Goal: Transaction & Acquisition: Purchase product/service

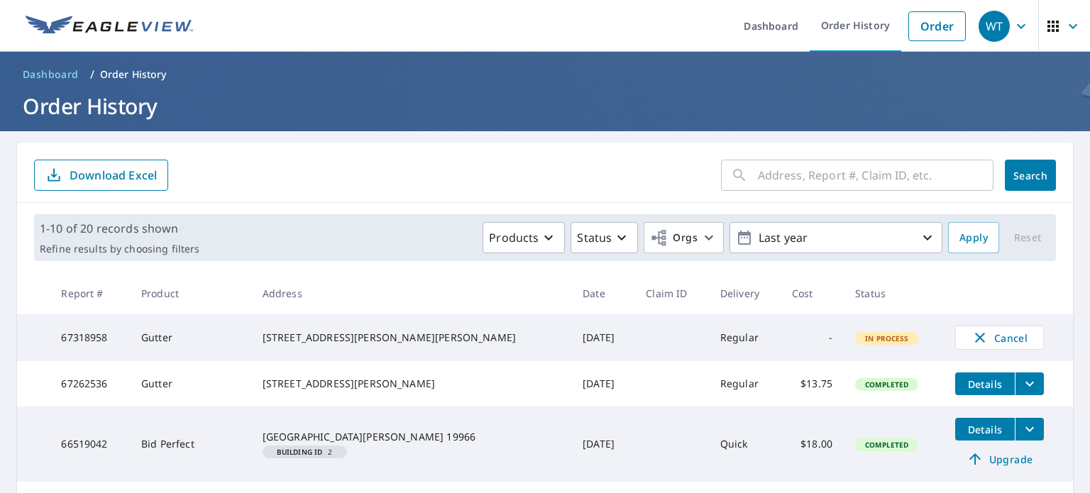
click at [116, 73] on p "Order History" at bounding box center [133, 74] width 67 height 14
click at [777, 31] on link "Dashboard" at bounding box center [771, 26] width 77 height 52
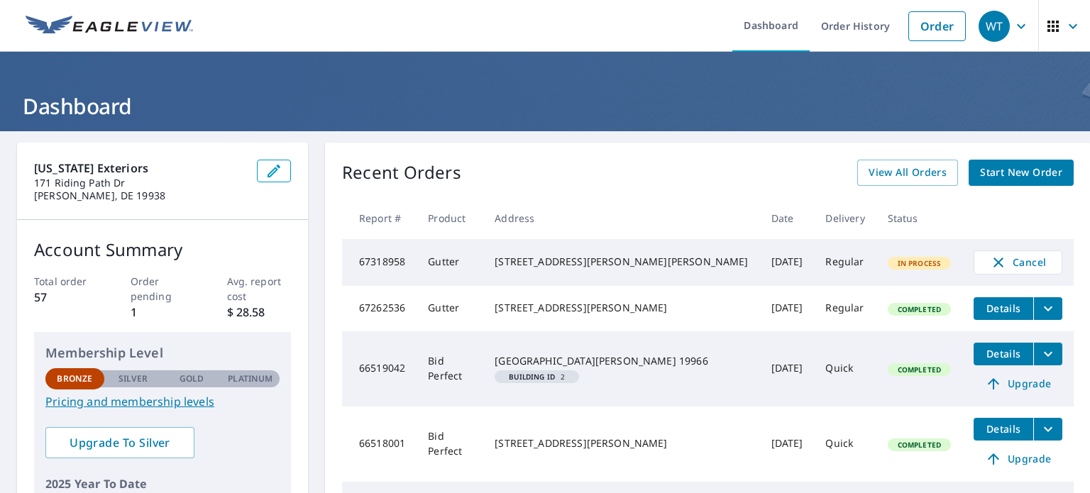
click at [980, 172] on span "Start New Order" at bounding box center [1021, 173] width 82 height 18
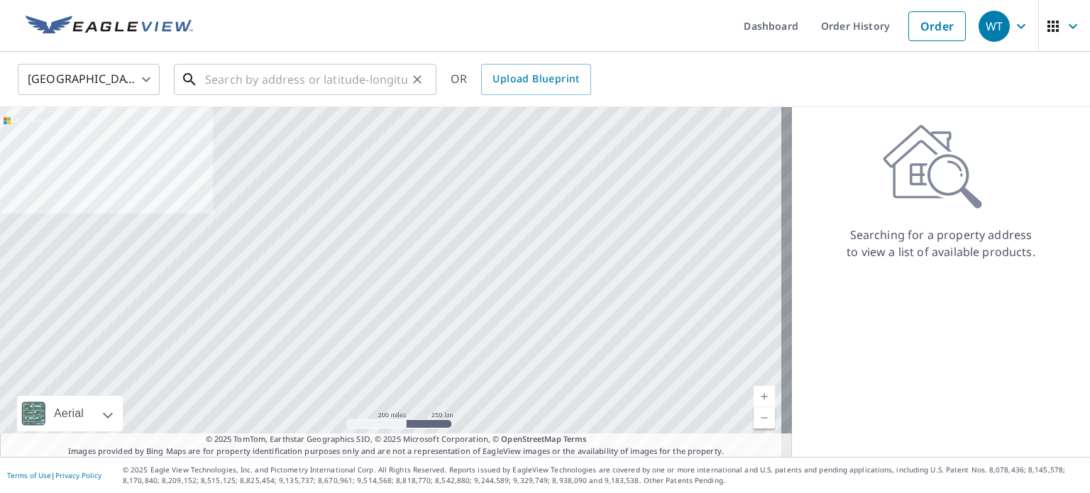
click at [338, 85] on input "text" at bounding box center [306, 80] width 202 height 40
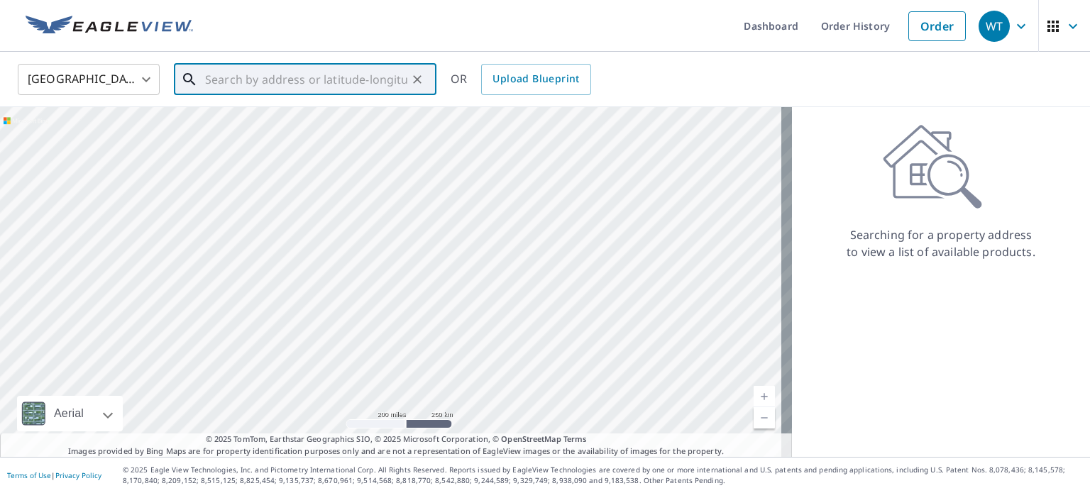
paste input "[STREET_ADDRESS]"
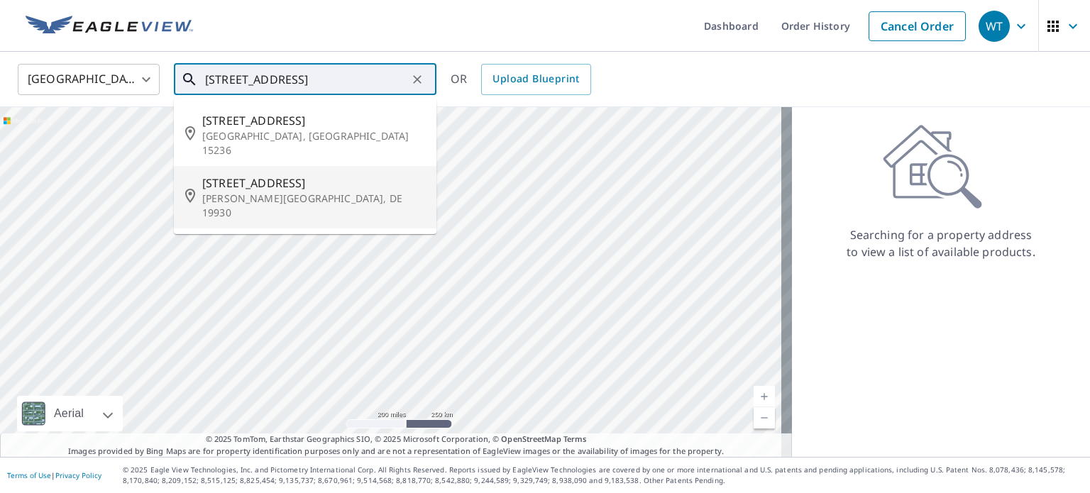
click at [271, 175] on span "[STREET_ADDRESS]" at bounding box center [313, 183] width 223 height 17
type input "[STREET_ADDRESS][PERSON_NAME]"
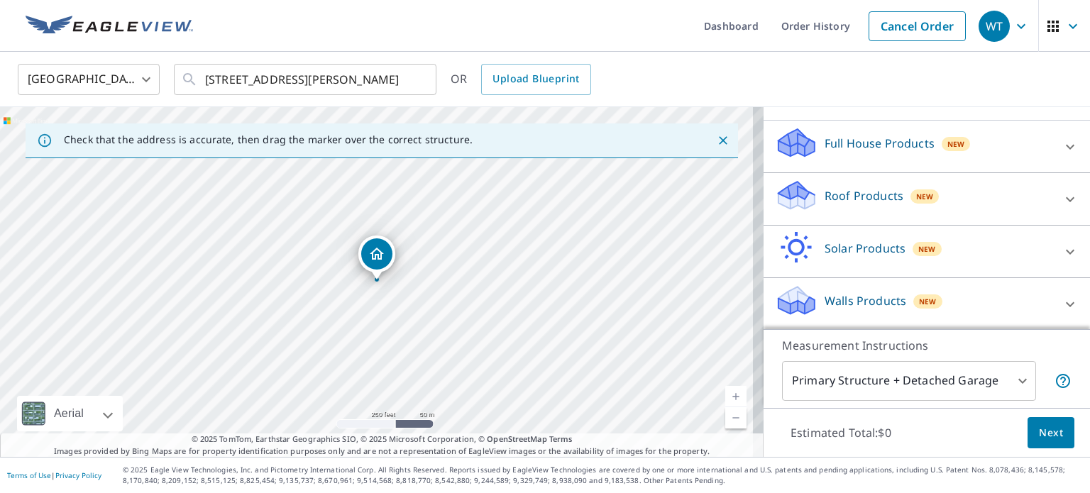
scroll to position [142, 0]
click at [1062, 207] on icon at bounding box center [1070, 198] width 17 height 17
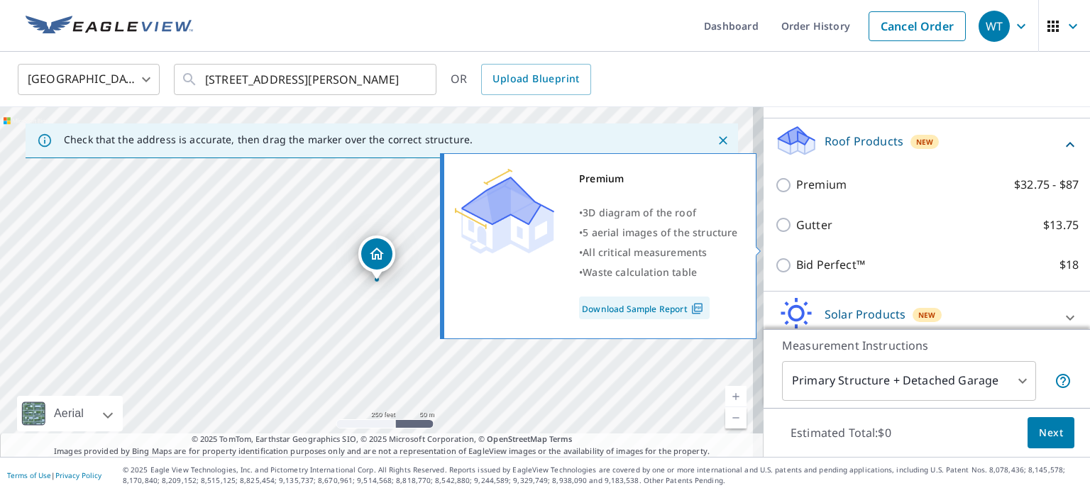
scroll to position [213, 0]
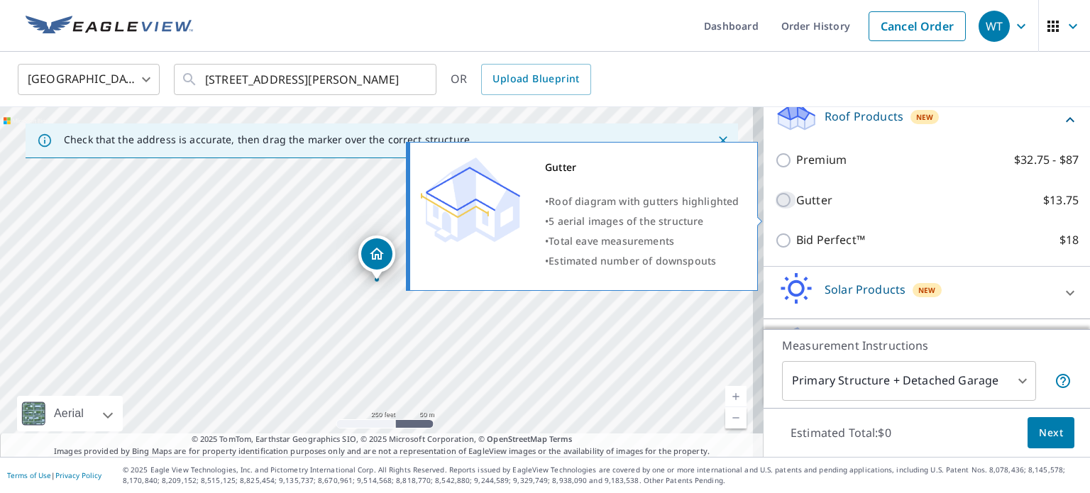
click at [782, 209] on input "Gutter $13.75" at bounding box center [785, 200] width 21 height 17
checkbox input "true"
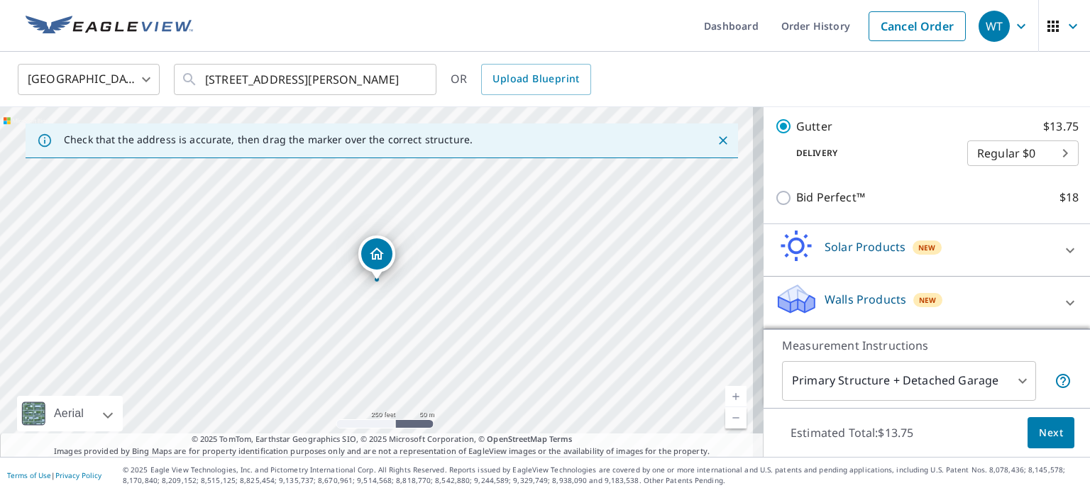
scroll to position [317, 0]
click at [1039, 431] on span "Next" at bounding box center [1051, 433] width 24 height 18
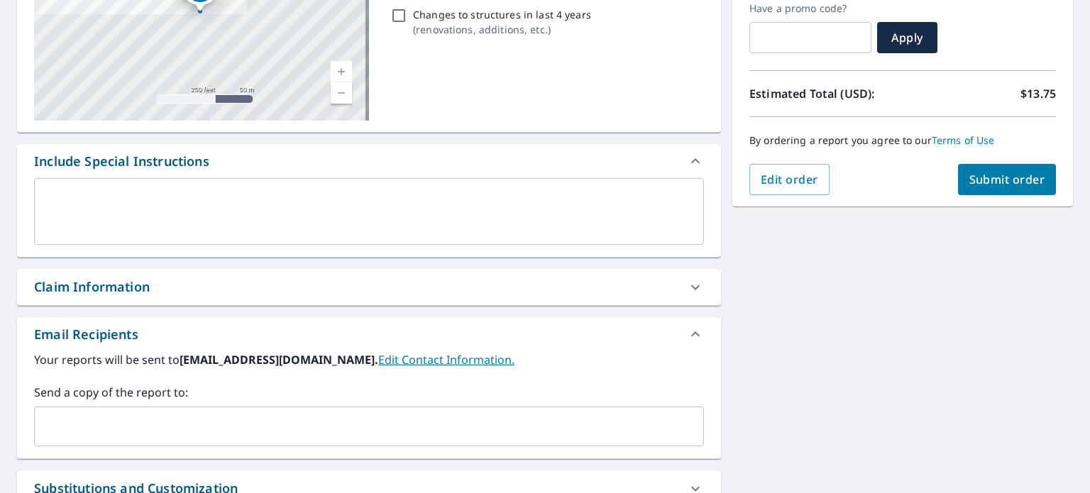
scroll to position [284, 0]
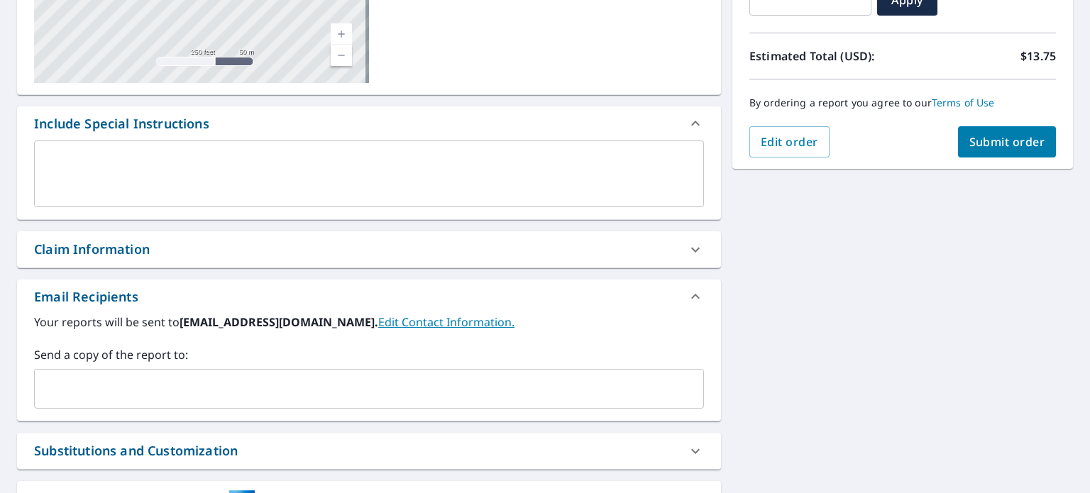
click at [162, 383] on input "text" at bounding box center [358, 388] width 636 height 27
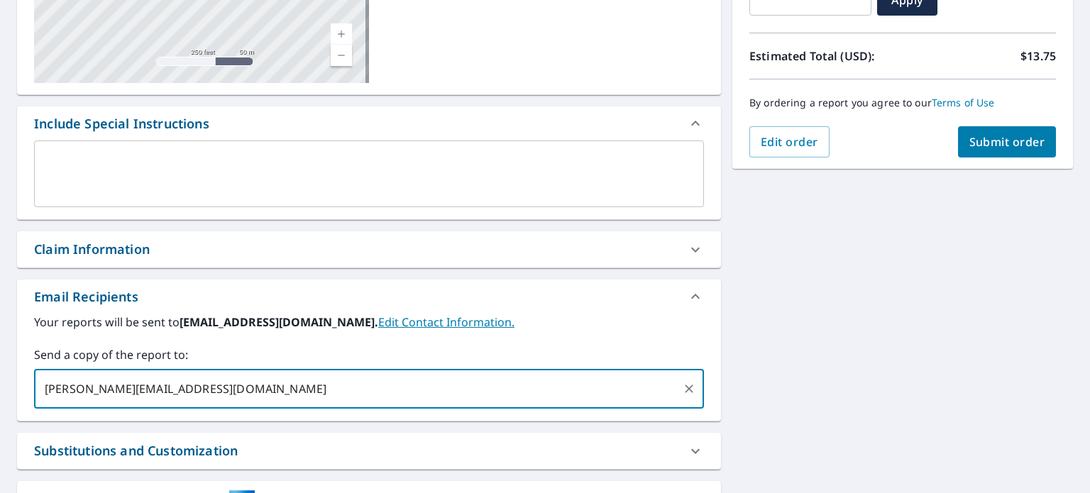
type input "[PERSON_NAME][EMAIL_ADDRESS][DOMAIN_NAME]"
click at [780, 313] on div "[STREET_ADDRESS][PERSON_NAME] A standard road map Aerial A detailed look from a…" at bounding box center [545, 210] width 1090 height 726
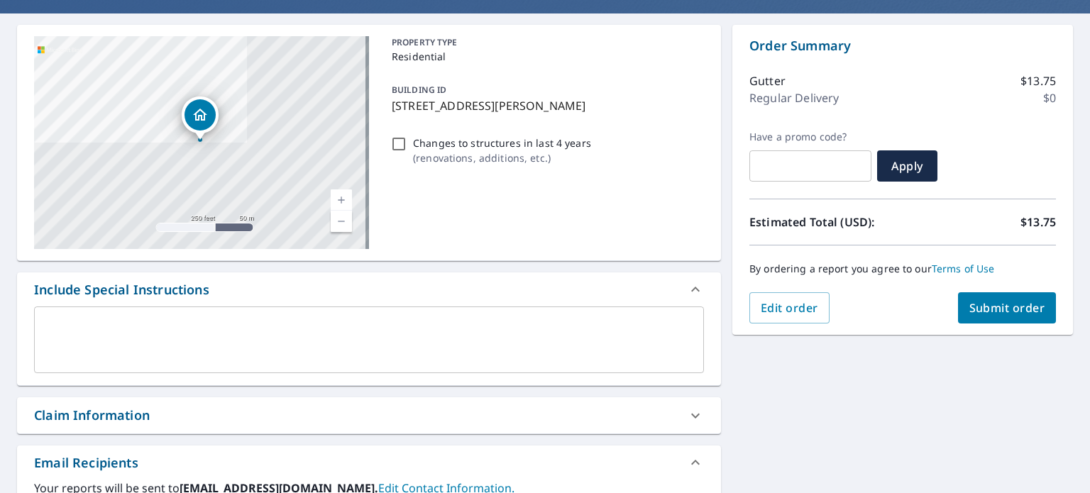
scroll to position [44, 0]
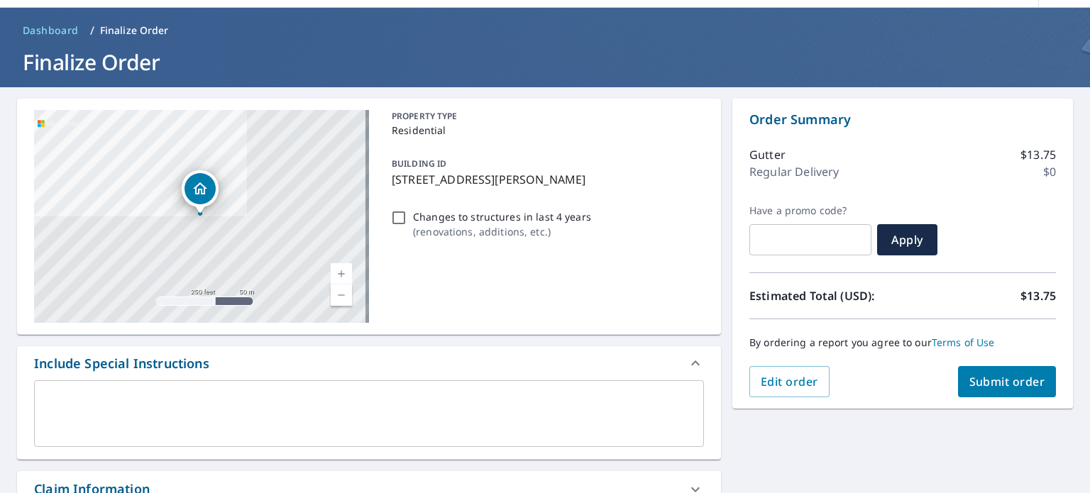
click at [997, 383] on span "Submit order" at bounding box center [1008, 382] width 76 height 16
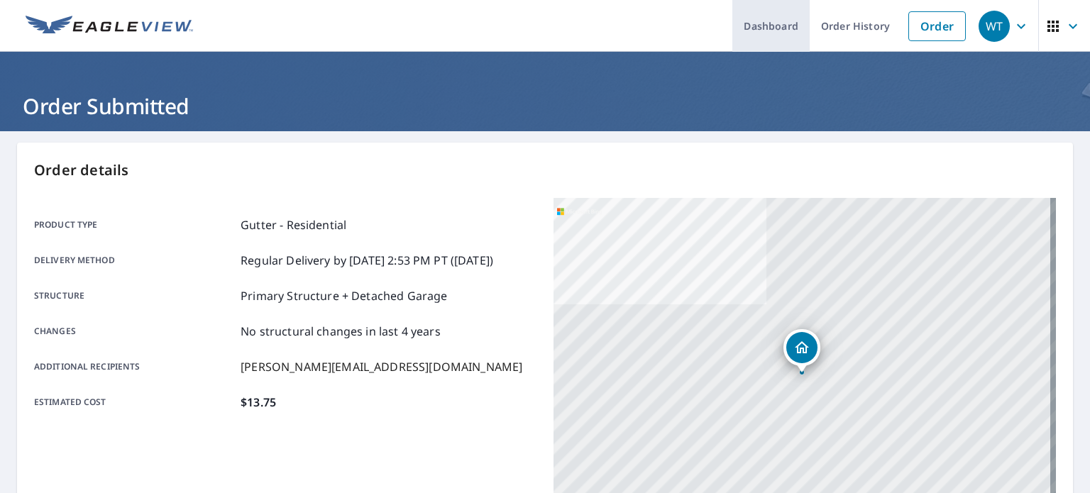
click at [764, 29] on link "Dashboard" at bounding box center [771, 26] width 77 height 52
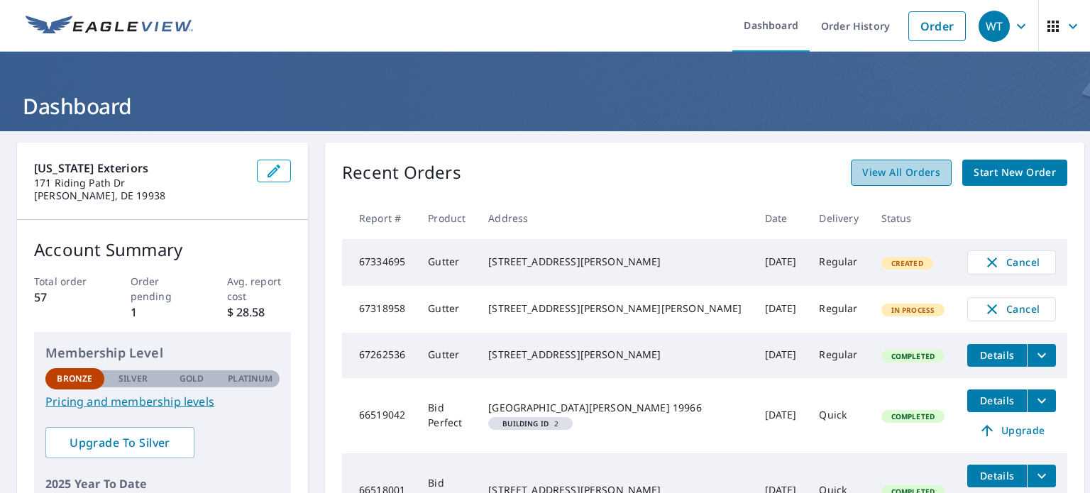
click at [866, 165] on span "View All Orders" at bounding box center [901, 173] width 78 height 18
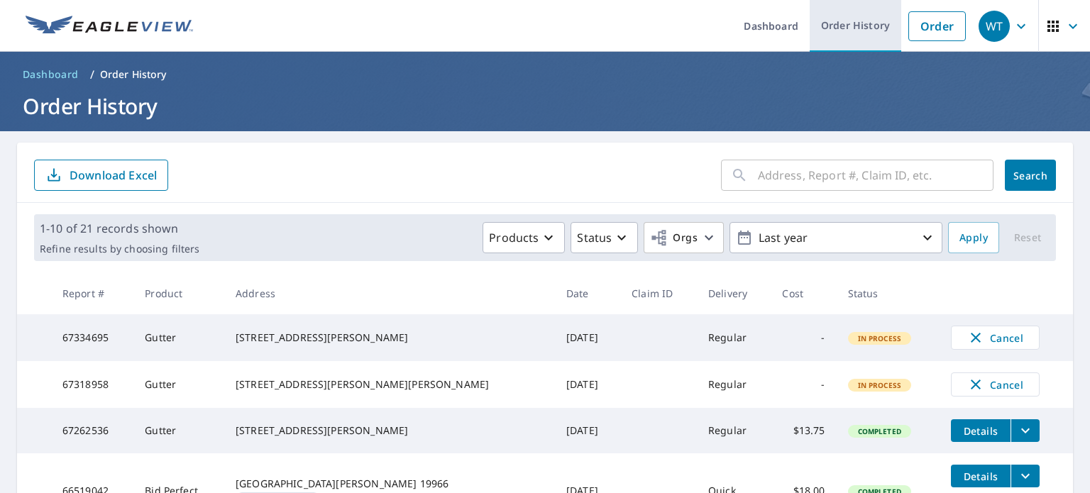
click at [818, 26] on link "Order History" at bounding box center [856, 26] width 92 height 52
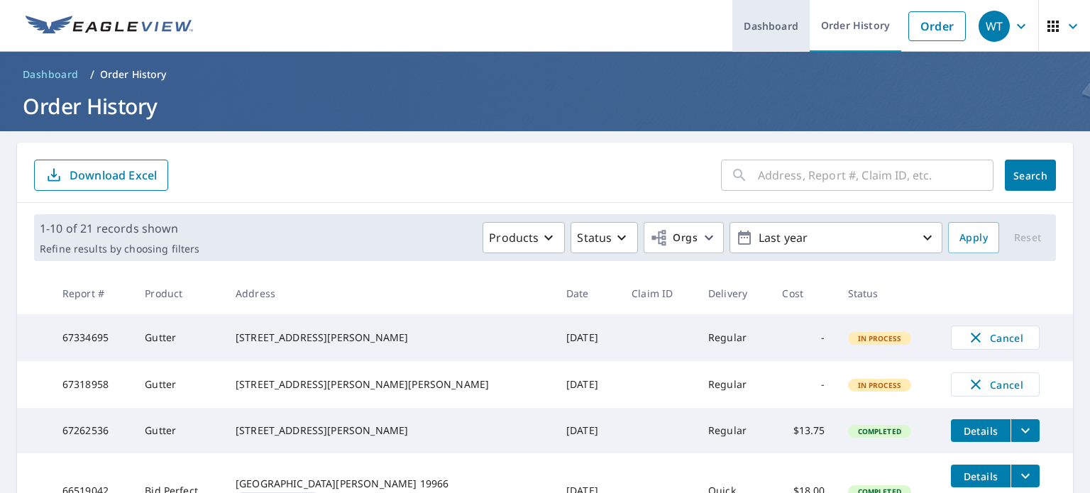
click at [764, 32] on link "Dashboard" at bounding box center [771, 26] width 77 height 52
